Goal: Check status

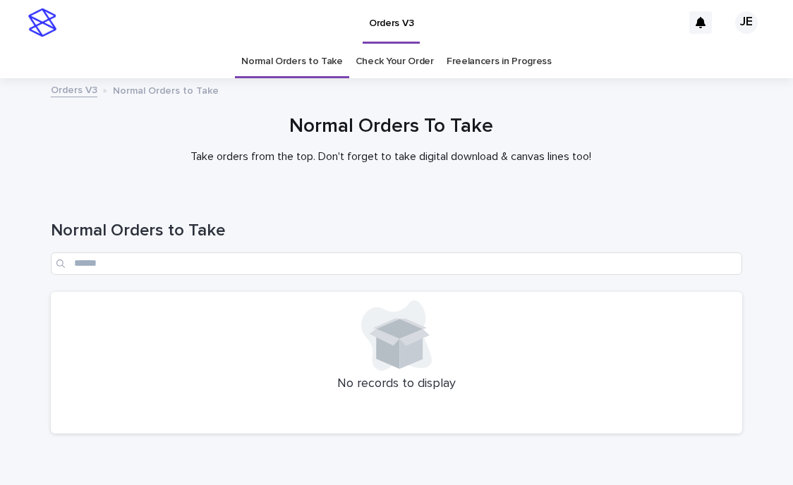
click at [222, 361] on div at bounding box center [396, 335] width 674 height 71
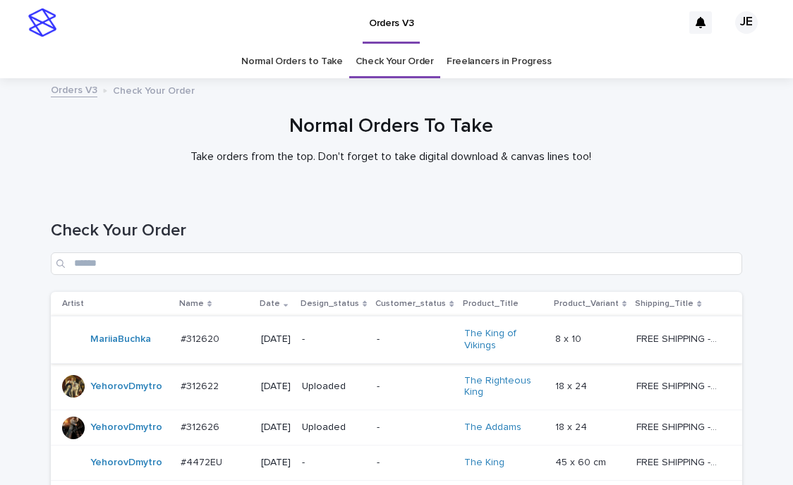
scroll to position [212, 0]
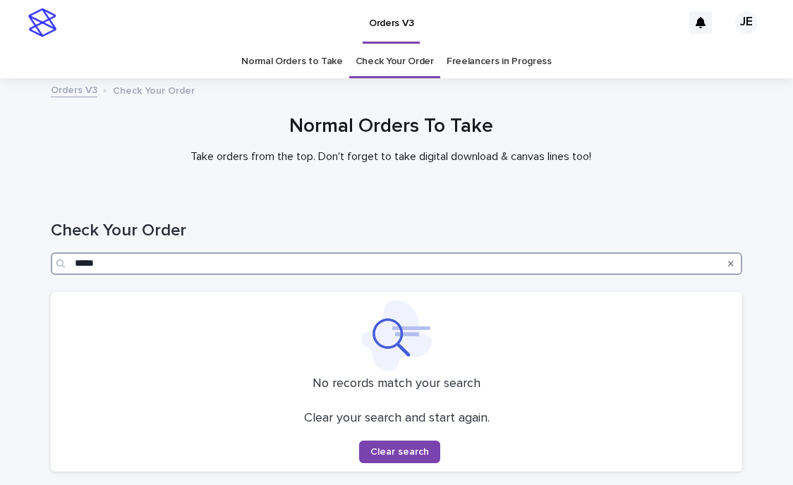
click at [159, 253] on input "*****" at bounding box center [396, 264] width 691 height 23
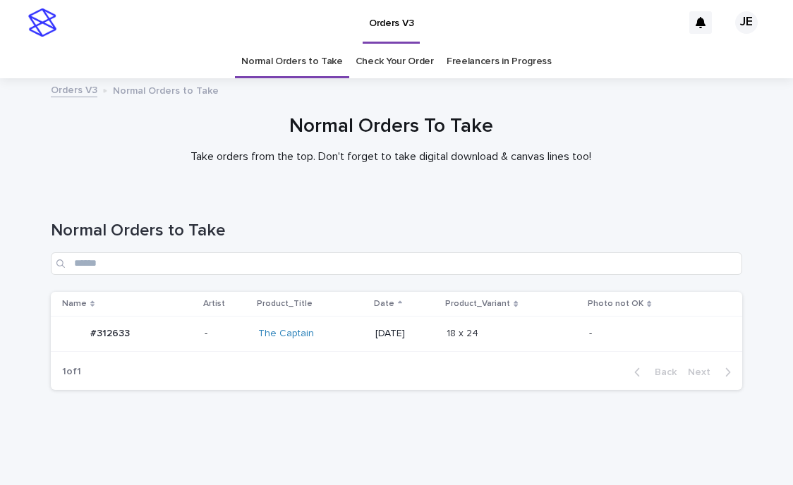
drag, startPoint x: 193, startPoint y: 440, endPoint x: 197, endPoint y: 434, distance: 7.5
click at [193, 440] on div "Loading... Saving… Loading... Saving… Normal Orders to Take Name Artist Product…" at bounding box center [396, 332] width 793 height 279
click at [199, 346] on td "-" at bounding box center [225, 333] width 53 height 35
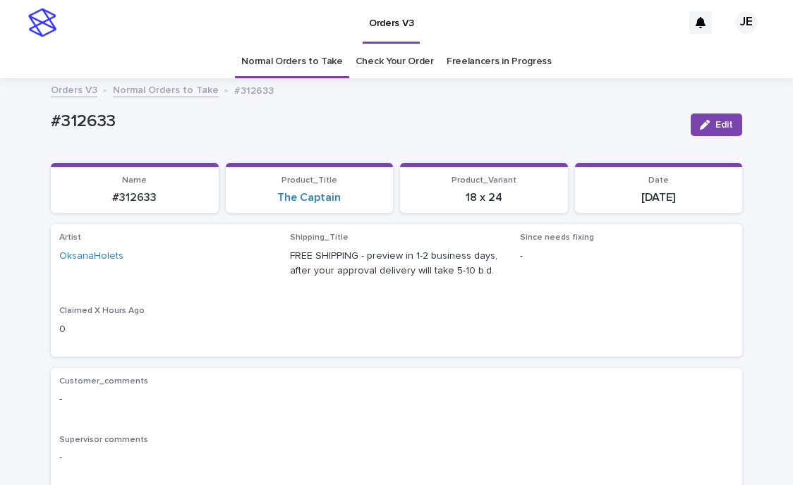
click at [181, 95] on link "Normal Orders to Take" at bounding box center [166, 89] width 106 height 16
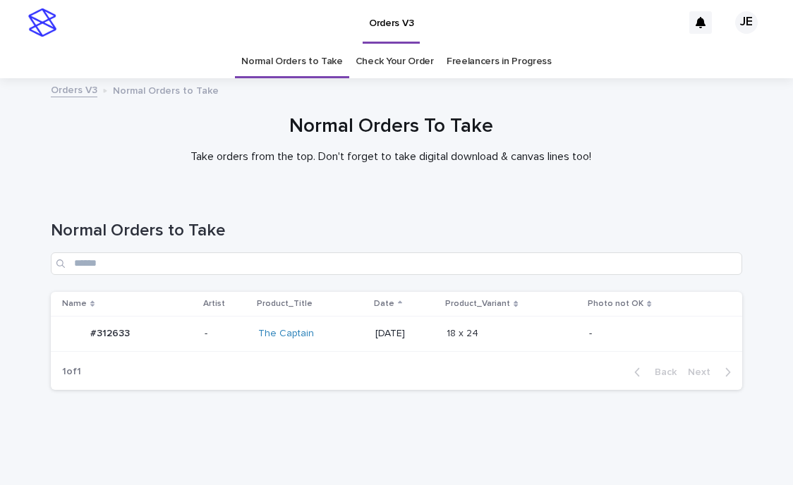
scroll to position [25, 0]
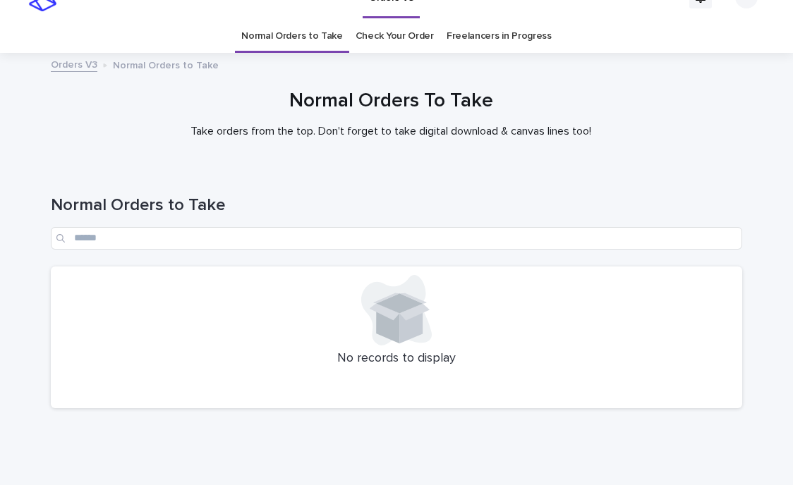
click at [425, 110] on h1 "Normal Orders To Take" at bounding box center [390, 102] width 691 height 24
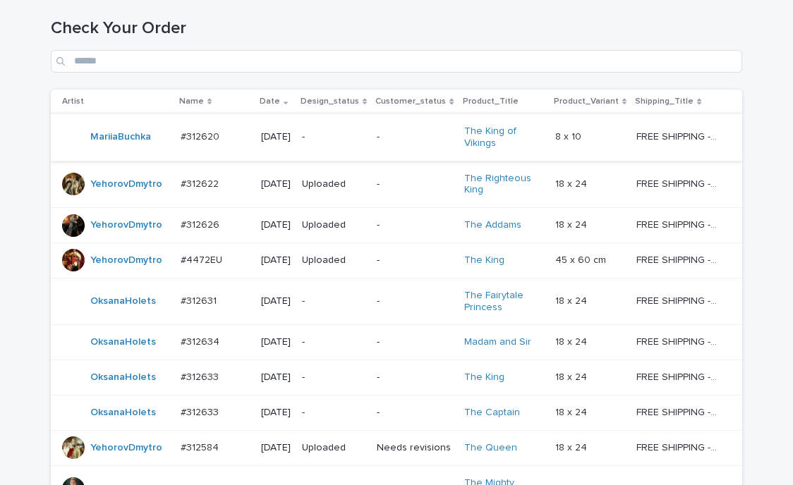
scroll to position [212, 0]
